Goal: Task Accomplishment & Management: Complete application form

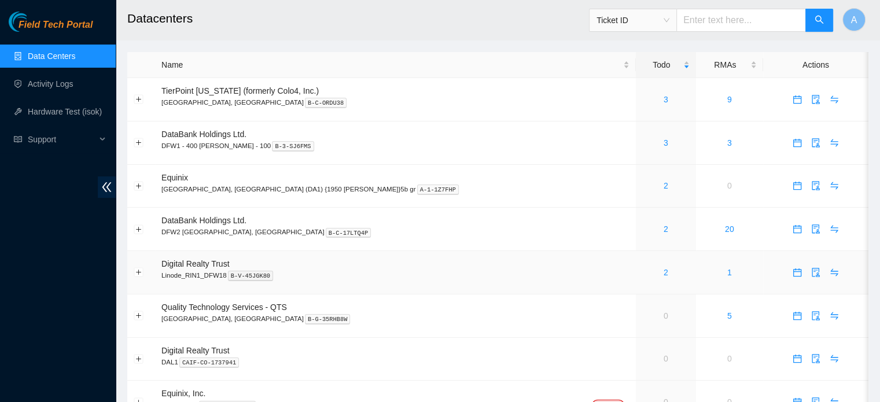
click at [642, 274] on div "2" at bounding box center [665, 272] width 47 height 13
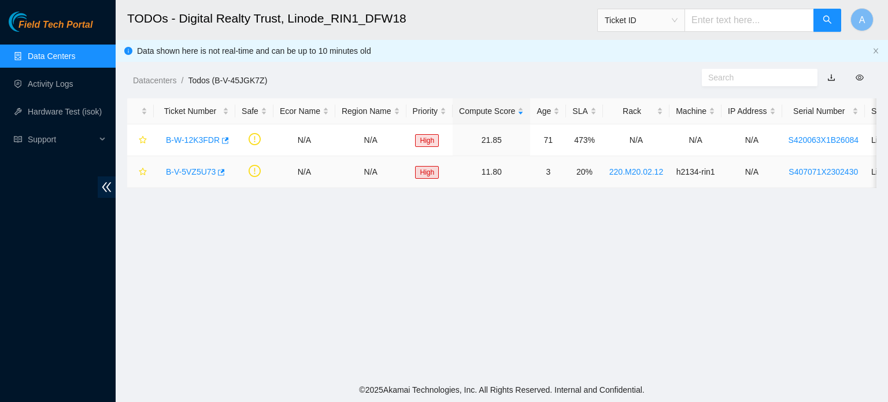
click at [201, 169] on link "B-V-5VZ5U73" at bounding box center [191, 171] width 50 height 9
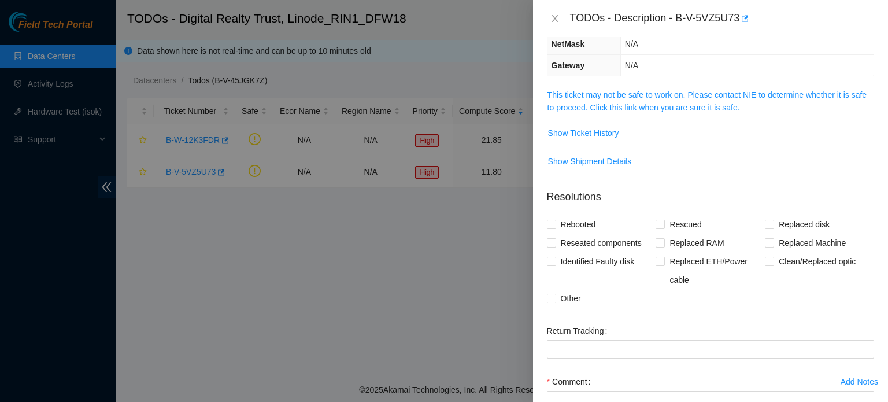
scroll to position [150, 0]
click at [703, 111] on link "This ticket may not be safe to work on. Please contact NIE to determine whether…" at bounding box center [707, 101] width 319 height 22
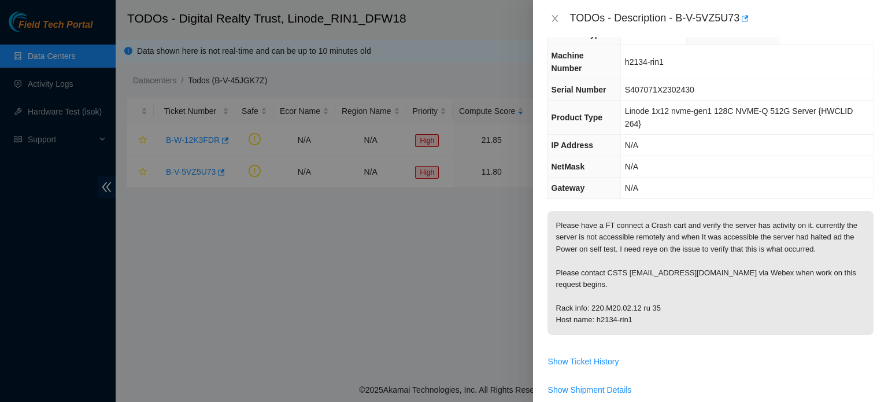
scroll to position [0, 0]
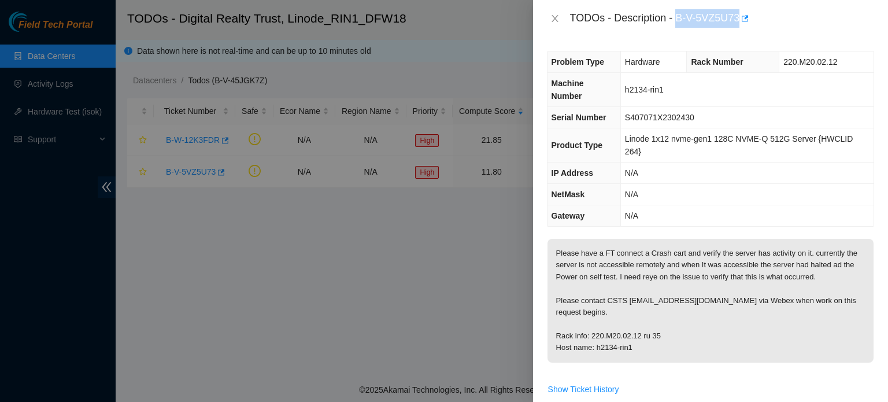
drag, startPoint x: 677, startPoint y: 23, endPoint x: 740, endPoint y: 26, distance: 63.1
click at [740, 26] on div "TODOs - Description - B-V-5VZ5U73" at bounding box center [722, 18] width 304 height 19
copy div "B-V-5VZ5U73"
click at [673, 171] on td "N/A" at bounding box center [747, 173] width 253 height 21
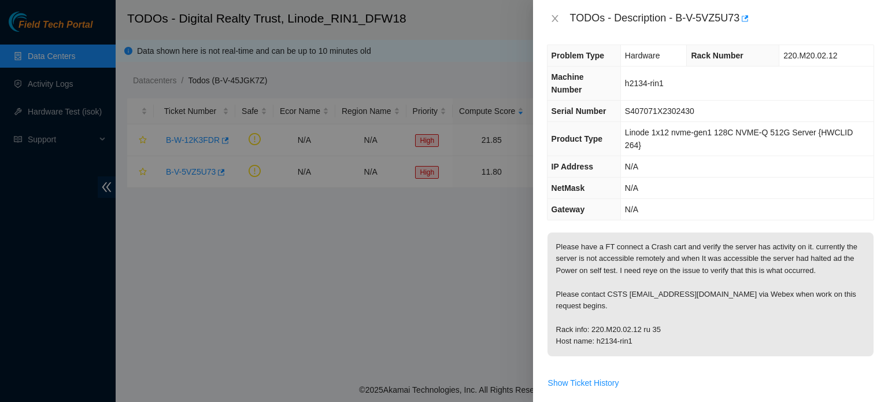
click at [653, 299] on p "Please have a FT connect a Crash cart and verify the server has activity on it.…" at bounding box center [711, 295] width 326 height 124
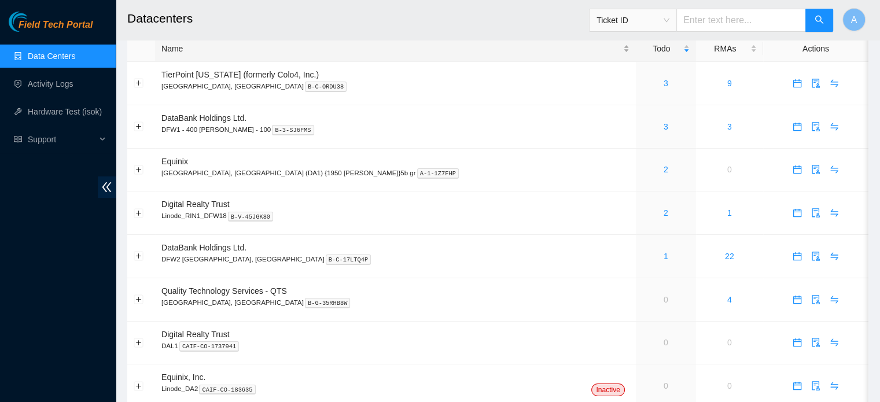
scroll to position [22, 0]
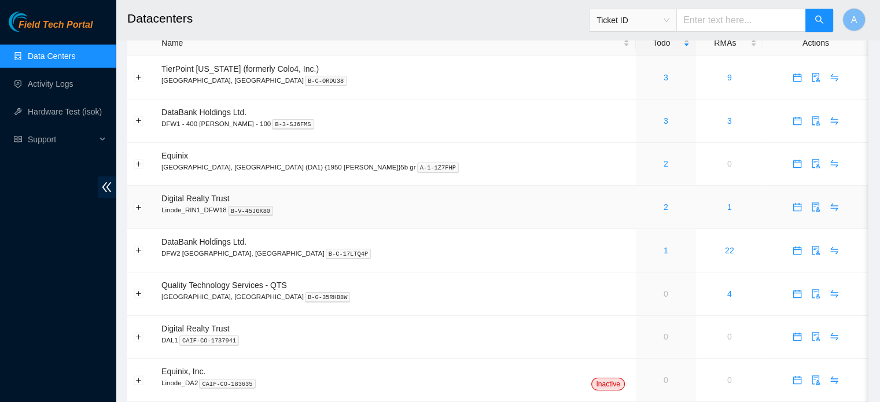
click at [642, 205] on div "2" at bounding box center [665, 207] width 47 height 13
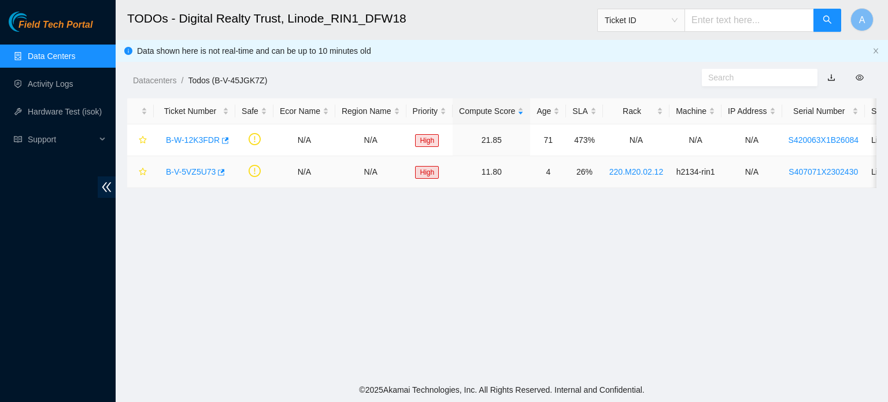
click at [201, 171] on link "B-V-5VZ5U73" at bounding box center [191, 171] width 50 height 9
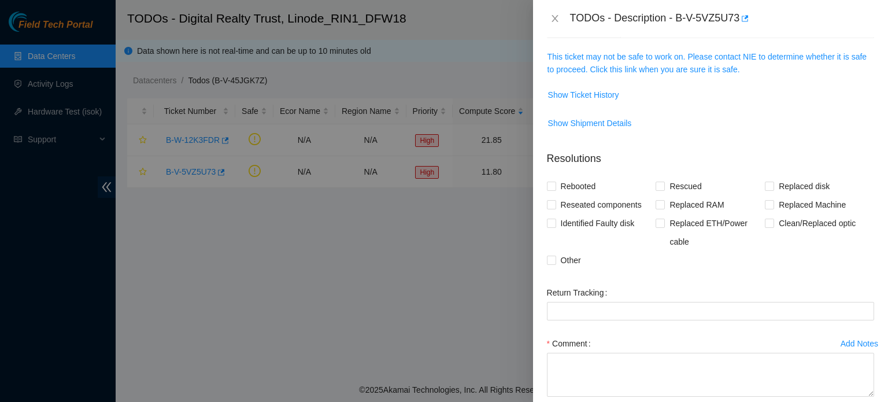
scroll to position [189, 0]
click at [597, 205] on span "Reseated components" at bounding box center [601, 204] width 90 height 19
click at [555, 205] on input "Reseated components" at bounding box center [551, 204] width 8 height 8
checkbox input "true"
click at [722, 228] on span "Replaced ETH/Power cable" at bounding box center [715, 231] width 100 height 37
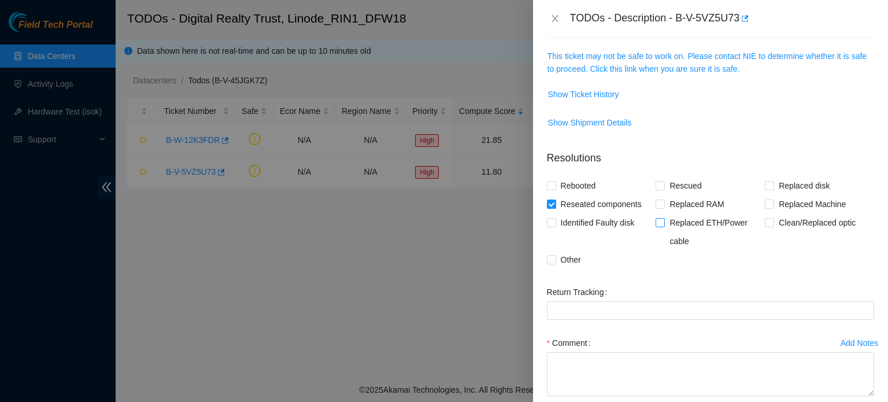
click at [664, 226] on input "Replaced ETH/Power cable" at bounding box center [660, 222] width 8 height 8
checkbox input "true"
click at [574, 191] on span "Rebooted" at bounding box center [578, 185] width 45 height 19
click at [555, 189] on input "Rebooted" at bounding box center [551, 185] width 8 height 8
checkbox input "true"
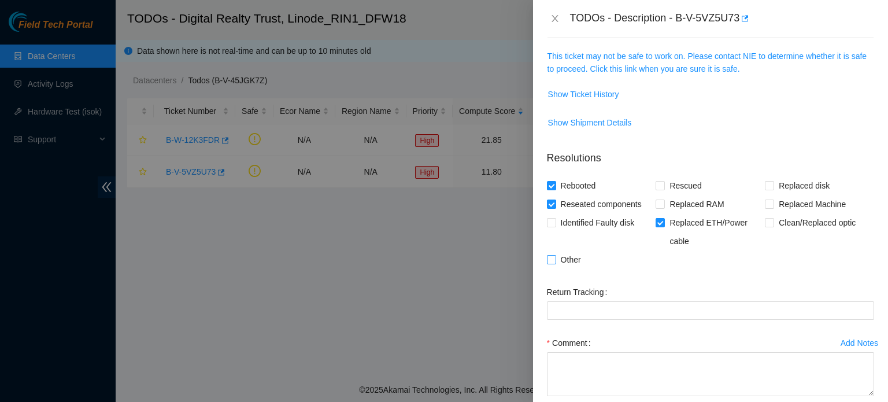
click at [568, 260] on span "Other" at bounding box center [570, 259] width 29 height 19
click at [555, 260] on input "Other" at bounding box center [551, 259] width 8 height 8
checkbox input "true"
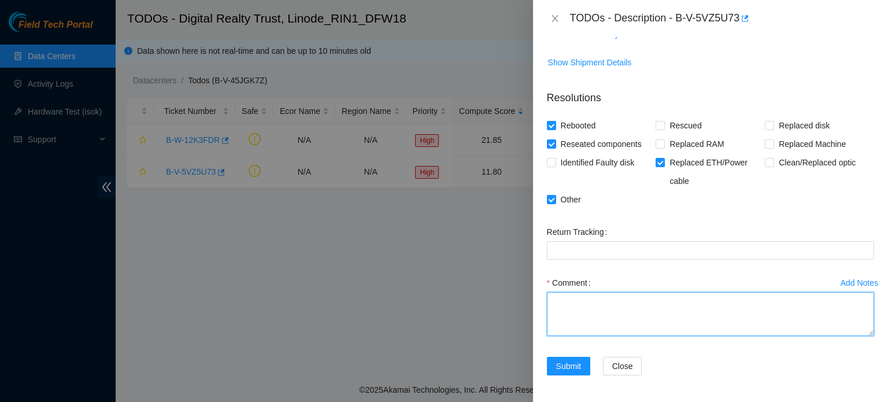
click at [585, 315] on textarea "Comment" at bounding box center [710, 314] width 327 height 44
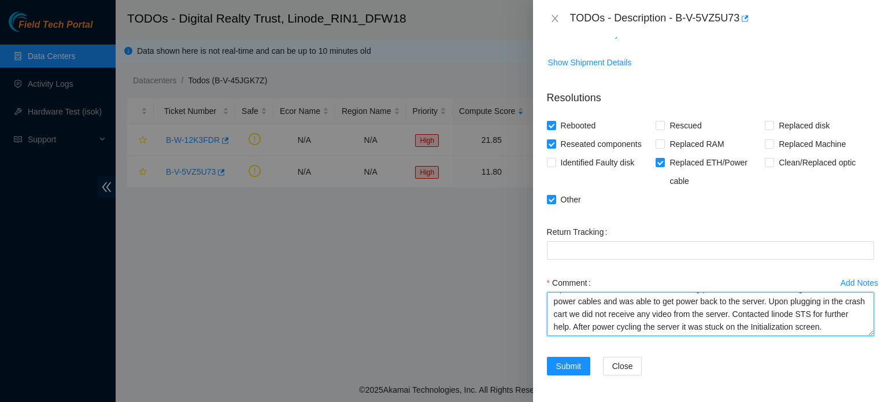
scroll to position [25, 0]
click at [584, 328] on textarea "Upon arrival the server was not receiving power. After troubleshooting we used …" at bounding box center [710, 314] width 327 height 44
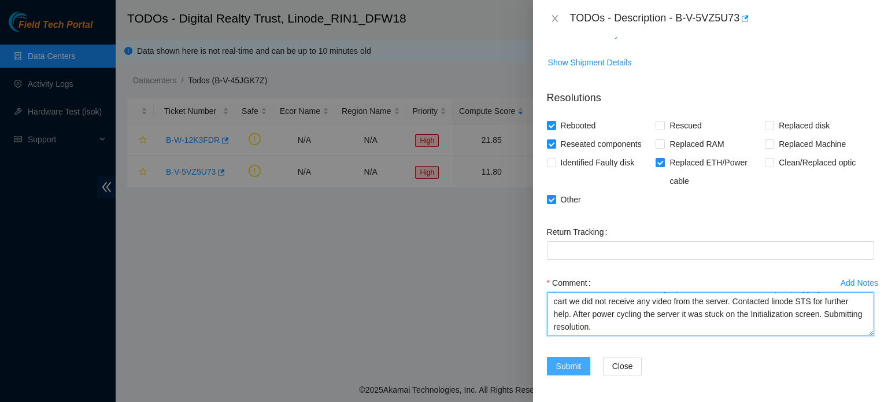
type textarea "Upon arrival the server was not receiving power. After troubleshooting we used …"
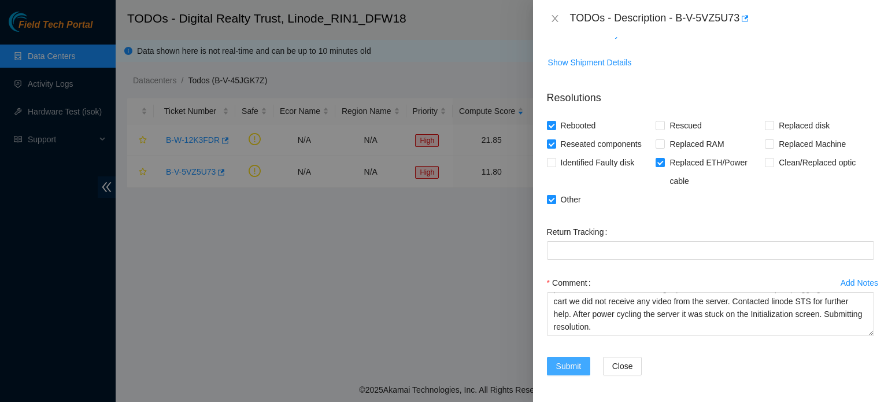
click at [566, 372] on button "Submit" at bounding box center [569, 366] width 44 height 19
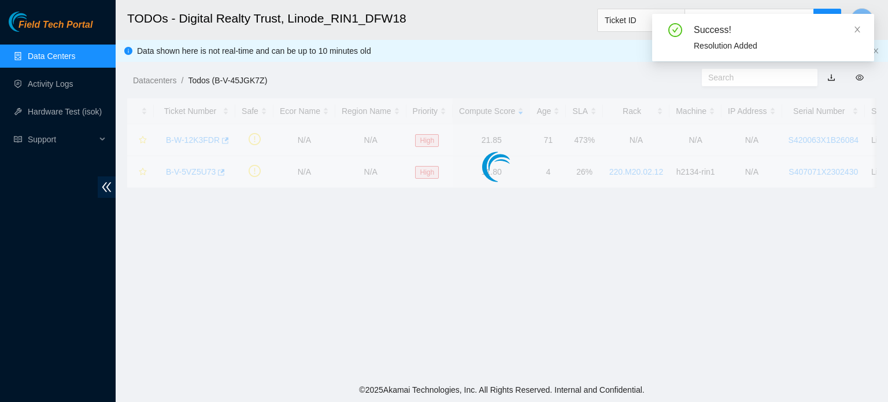
scroll to position [261, 0]
